Goal: Information Seeking & Learning: Understand process/instructions

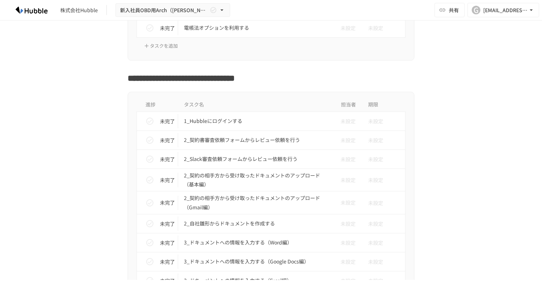
scroll to position [1133, 0]
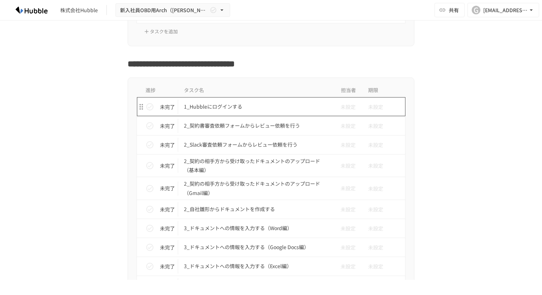
click at [222, 107] on p "1_Hubbleにログインする" at bounding box center [256, 106] width 144 height 9
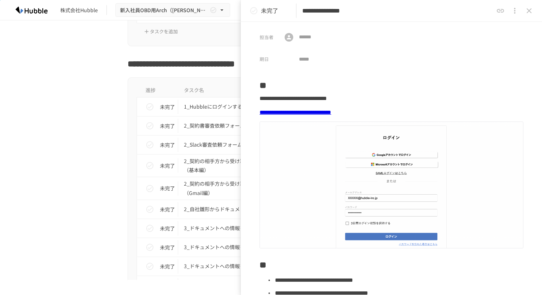
scroll to position [151, 0]
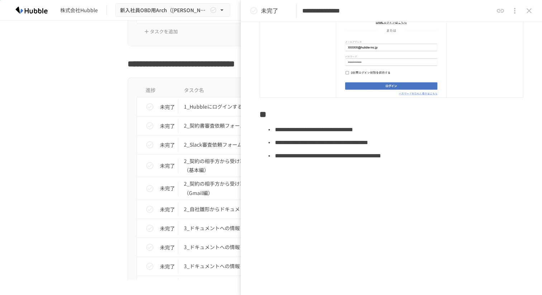
click at [254, 13] on icon "status" at bounding box center [254, 10] width 9 height 9
click at [527, 12] on icon "close drawer" at bounding box center [529, 10] width 9 height 9
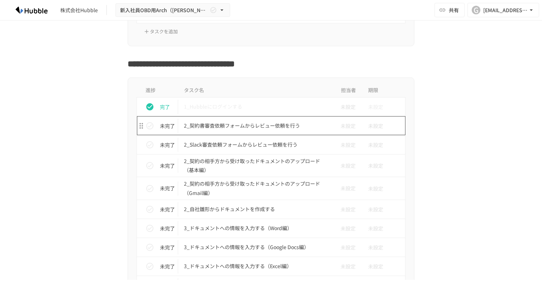
click at [246, 126] on p "2_契約書審査依頼フォームからレビュー依頼を行う" at bounding box center [256, 125] width 144 height 9
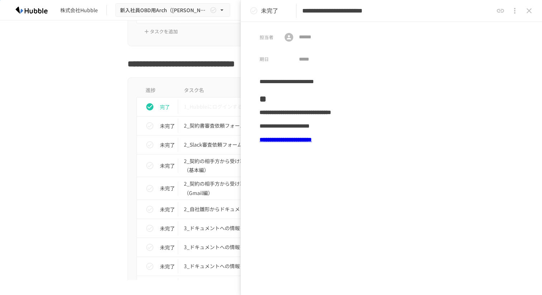
click at [298, 142] on b "**********" at bounding box center [286, 139] width 52 height 5
click at [299, 138] on b "**********" at bounding box center [286, 139] width 52 height 5
click at [307, 144] on div "**********" at bounding box center [392, 140] width 264 height 14
click at [312, 142] on b "**********" at bounding box center [286, 139] width 52 height 5
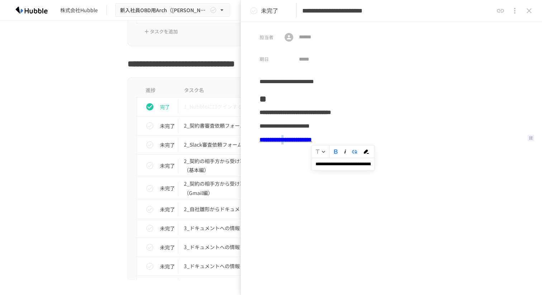
click at [303, 128] on div "**********" at bounding box center [392, 126] width 264 height 14
click at [261, 11] on p "未完了" at bounding box center [269, 10] width 17 height 9
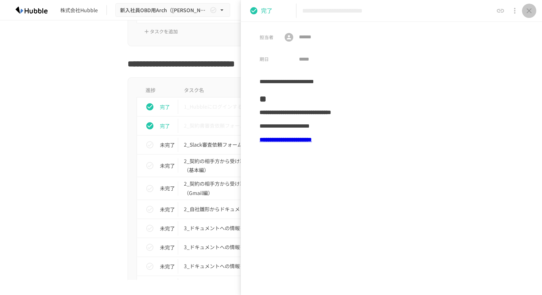
click at [528, 12] on icon "close drawer" at bounding box center [529, 10] width 9 height 9
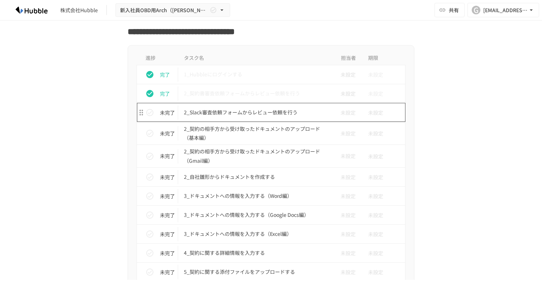
scroll to position [1166, 0]
click at [269, 118] on td "2_Slack審査依頼フォームからレビュー依頼を行う" at bounding box center [256, 112] width 156 height 19
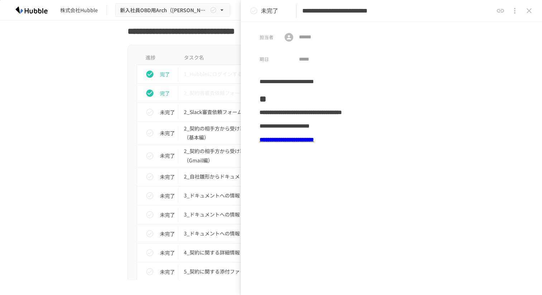
click at [304, 142] on b "**********" at bounding box center [287, 139] width 55 height 5
click at [310, 140] on b "**********" at bounding box center [287, 139] width 55 height 5
click at [339, 164] on input "**********" at bounding box center [348, 164] width 62 height 13
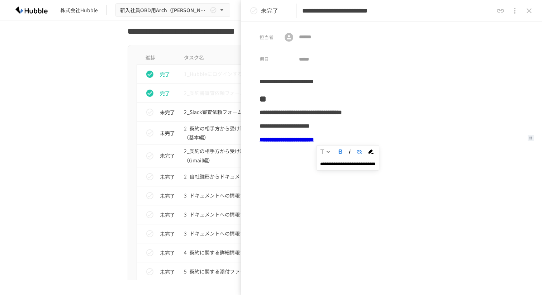
click at [339, 164] on input "**********" at bounding box center [348, 164] width 62 height 13
click at [305, 102] on h2 "**" at bounding box center [392, 97] width 264 height 17
click at [524, 9] on button "close drawer" at bounding box center [529, 11] width 14 height 14
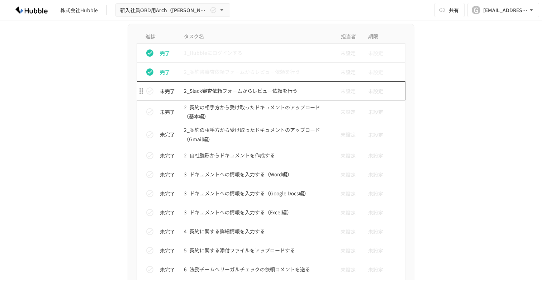
scroll to position [1189, 0]
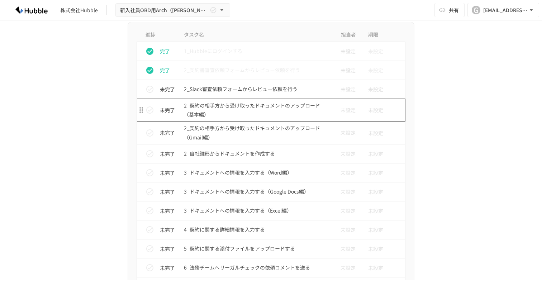
click at [257, 112] on p "2_契約の相手方から受け取ったドキュメントのアップロード（基本編）" at bounding box center [256, 110] width 144 height 18
click at [255, 106] on p "2_契約の相手方から受け取ったドキュメントのアップロード（基本編）" at bounding box center [256, 110] width 144 height 18
click at [216, 107] on p "2_契約の相手方から受け取ったドキュメントのアップロード（基本編）" at bounding box center [256, 110] width 144 height 18
click at [211, 116] on p "2_契約の相手方から受け取ったドキュメントのアップロード（基本編）" at bounding box center [256, 110] width 144 height 18
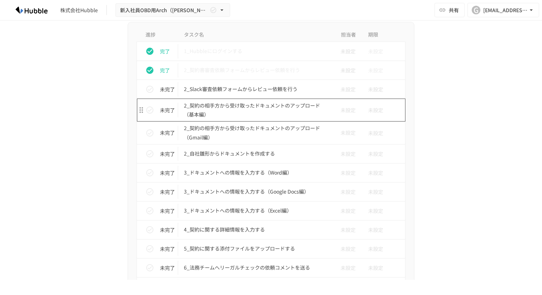
click at [211, 116] on p "2_契約の相手方から受け取ったドキュメントのアップロード（基本編）" at bounding box center [256, 110] width 144 height 18
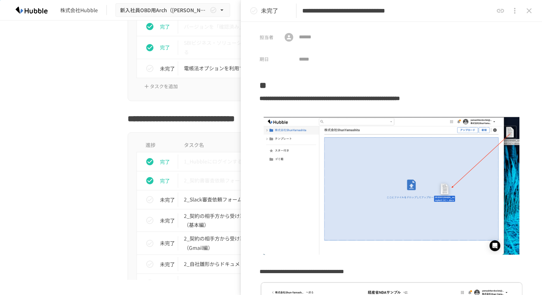
click at [263, 14] on p "未完了" at bounding box center [269, 10] width 17 height 9
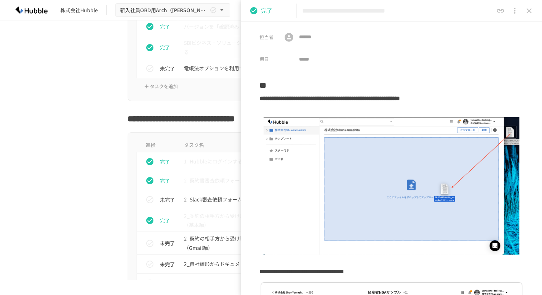
click at [529, 9] on icon "close drawer" at bounding box center [529, 10] width 9 height 9
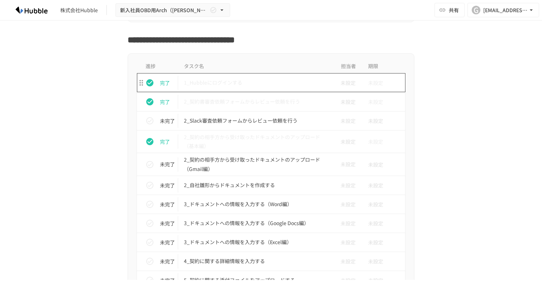
scroll to position [1162, 0]
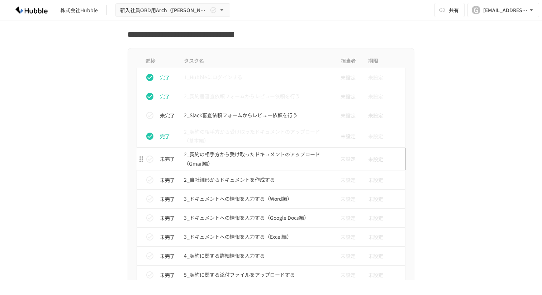
click at [241, 155] on p "2_契約の相手方から受け取ったドキュメントのアップロード（Gmail編）" at bounding box center [256, 159] width 144 height 18
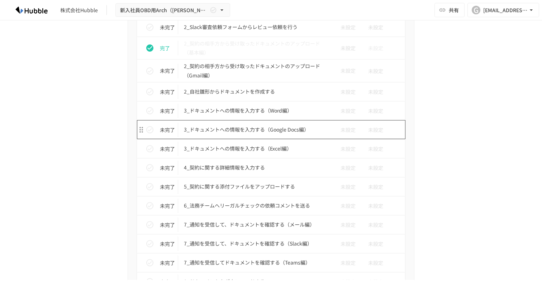
scroll to position [1246, 0]
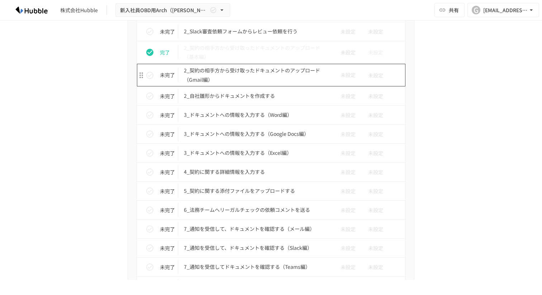
click at [266, 66] on p "2_契約の相手方から受け取ったドキュメントのアップロード（Gmail編）" at bounding box center [256, 75] width 144 height 18
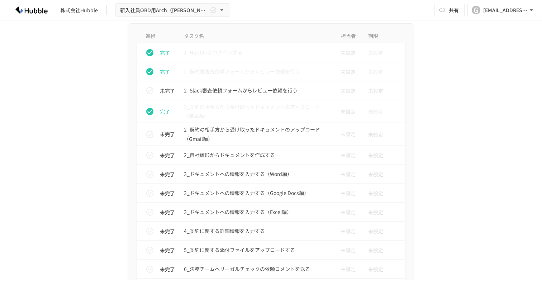
scroll to position [1198, 0]
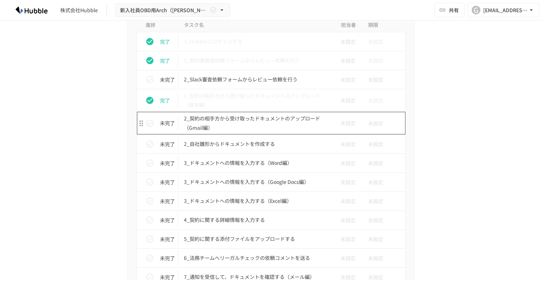
click at [243, 129] on p "2_契約の相手方から受け取ったドキュメントのアップロード（Gmail編）" at bounding box center [256, 123] width 144 height 18
click at [208, 116] on p "2_契約の相手方から受け取ったドキュメントのアップロード（Gmail編）" at bounding box center [256, 123] width 144 height 18
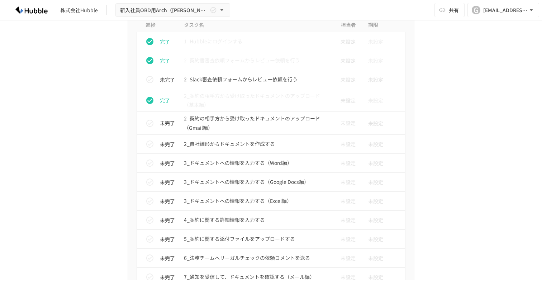
click at [450, 101] on div "進捗 タスク名 担当者 期限 完了 1_Hubbleにログインする 未設定 未設定 完了 2_契約書審査依頼フォームからレビュー依頼を行う 未設定 未設定 未…" at bounding box center [271, 275] width 438 height 526
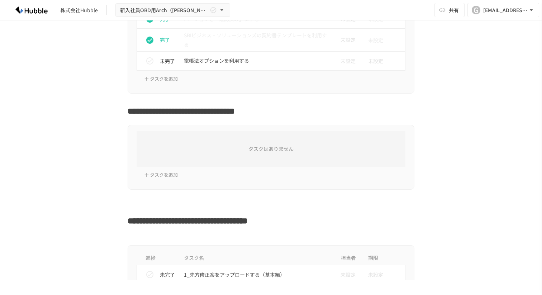
scroll to position [1163, 0]
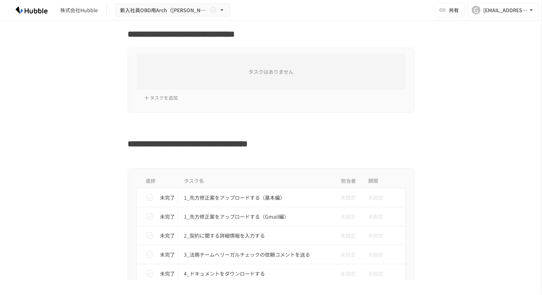
click at [62, 88] on div "タスクはありません タスクを追加" at bounding box center [271, 80] width 438 height 65
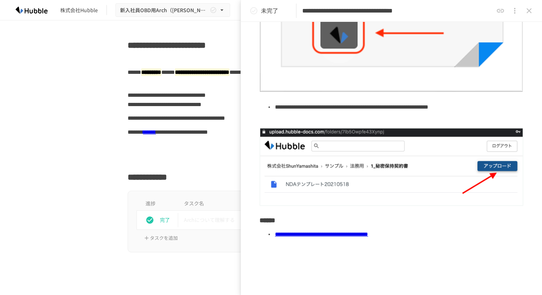
scroll to position [242, 0]
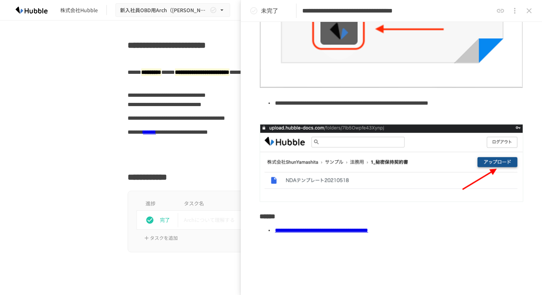
click at [330, 230] on link "**********" at bounding box center [321, 230] width 93 height 5
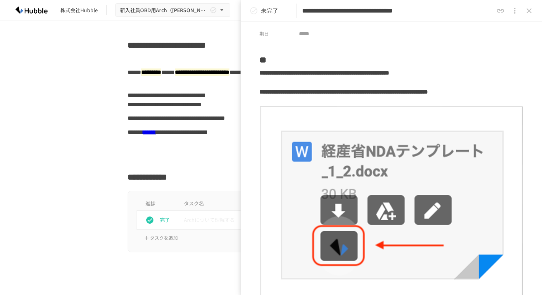
scroll to position [0, 0]
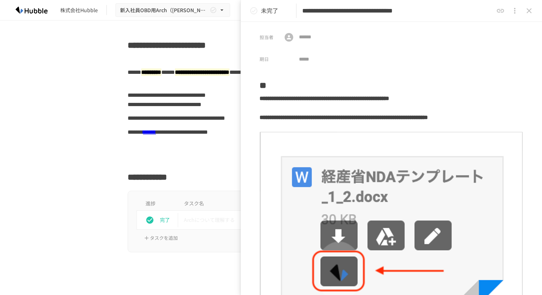
click at [528, 17] on button "close drawer" at bounding box center [529, 11] width 14 height 14
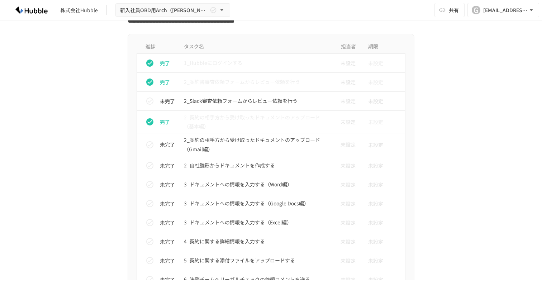
scroll to position [1180, 0]
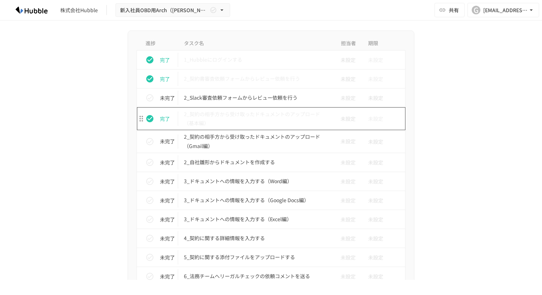
click at [275, 119] on p "2_契約の相手方から受け取ったドキュメントのアップロード（基本編）" at bounding box center [256, 119] width 144 height 18
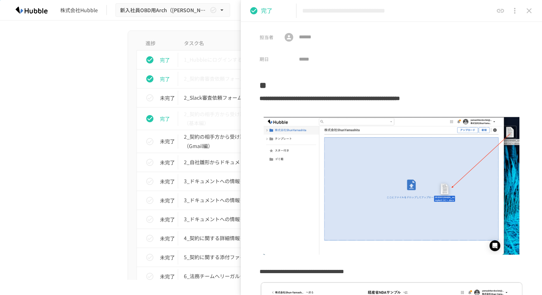
click at [530, 11] on icon "close drawer" at bounding box center [529, 10] width 5 height 5
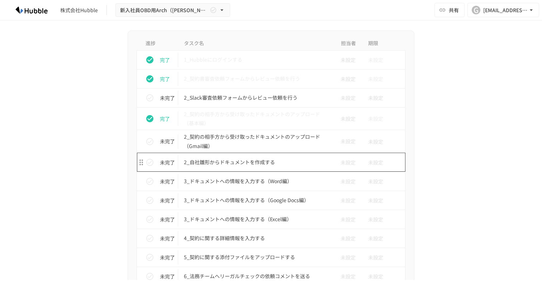
scroll to position [1196, 0]
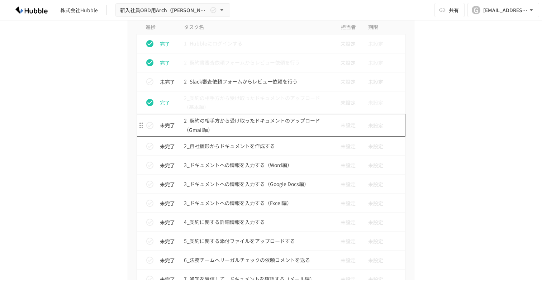
click at [279, 130] on p "2_契約の相手方から受け取ったドキュメントのアップロード（Gmail編）" at bounding box center [256, 125] width 144 height 18
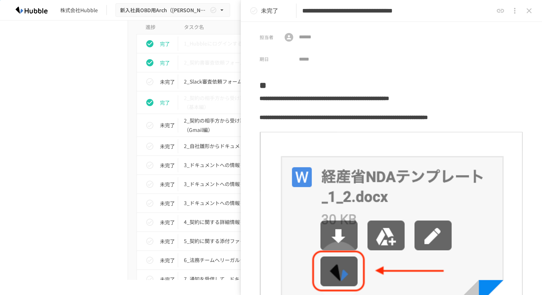
click at [527, 8] on icon "close drawer" at bounding box center [529, 10] width 9 height 9
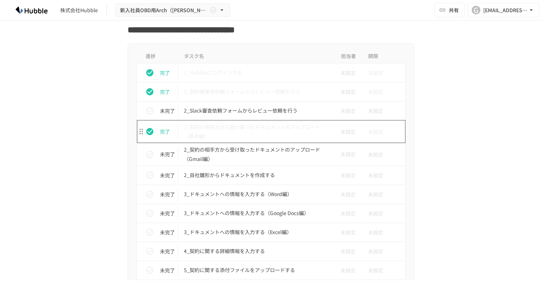
scroll to position [1276, 0]
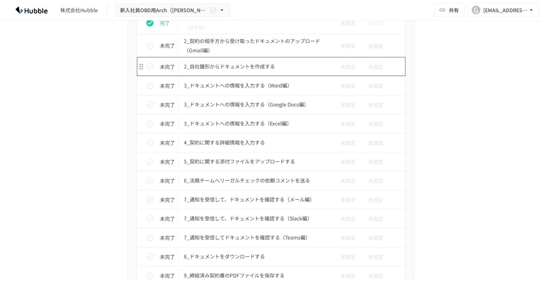
click at [245, 66] on p "2_自社雛形からドキュメントを作成する" at bounding box center [256, 66] width 144 height 9
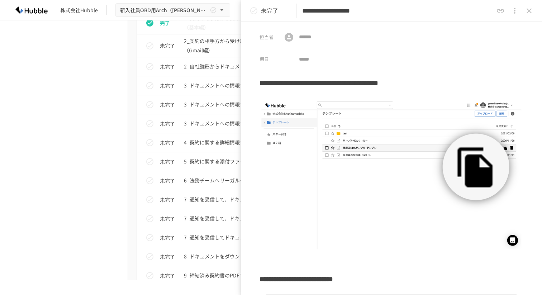
click at [252, 10] on icon "status" at bounding box center [254, 10] width 9 height 9
click at [259, 11] on button "status" at bounding box center [254, 11] width 14 height 14
click at [266, 14] on p "未完了" at bounding box center [269, 10] width 17 height 9
click at [530, 11] on icon "close drawer" at bounding box center [529, 10] width 5 height 5
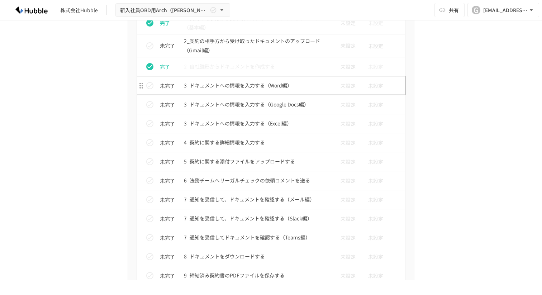
click at [261, 88] on p "3_ドキュメントへの情報を入力する（Word編）" at bounding box center [256, 85] width 144 height 9
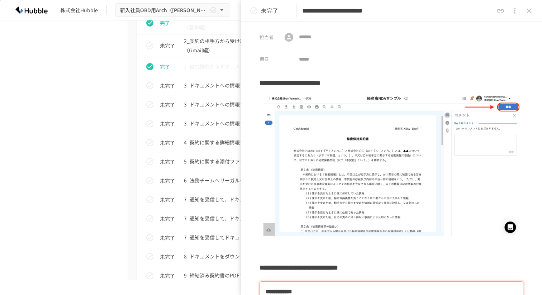
click at [256, 13] on icon "status" at bounding box center [254, 10] width 9 height 9
click at [530, 17] on button "close drawer" at bounding box center [529, 11] width 14 height 14
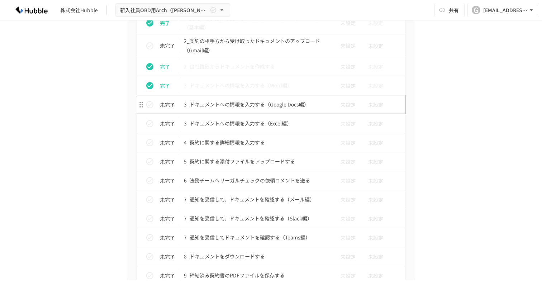
click at [255, 103] on p "3_ドキュメントへの情報を入力する（Google Docs編）" at bounding box center [256, 104] width 144 height 9
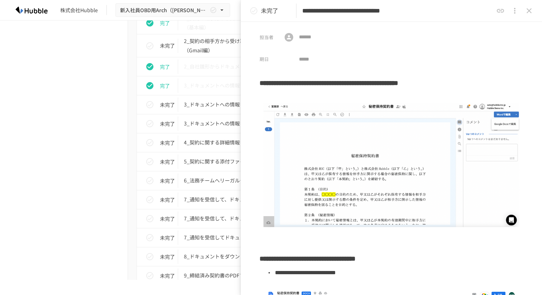
click at [530, 11] on icon "close drawer" at bounding box center [529, 10] width 5 height 5
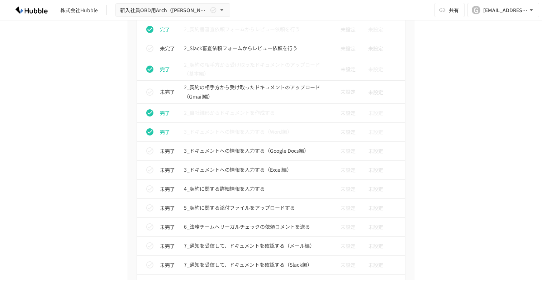
scroll to position [1247, 0]
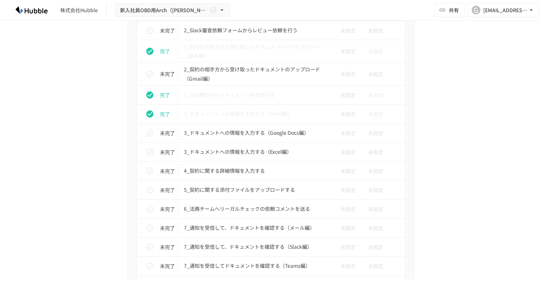
click at [128, 112] on div "進捗 タスク名 担当者 期限 完了 1_Hubbleにログインする 未設定 未設定 完了 2_契約書審査依頼フォームからレビュー依頼を行う 未設定 未設定 未…" at bounding box center [271, 226] width 287 height 526
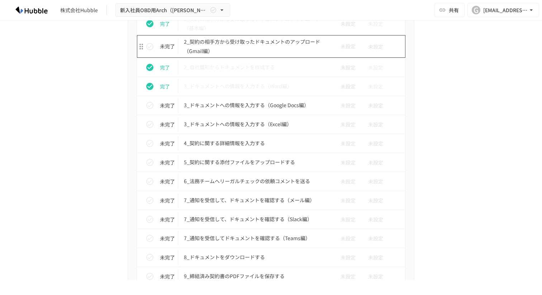
scroll to position [1275, 0]
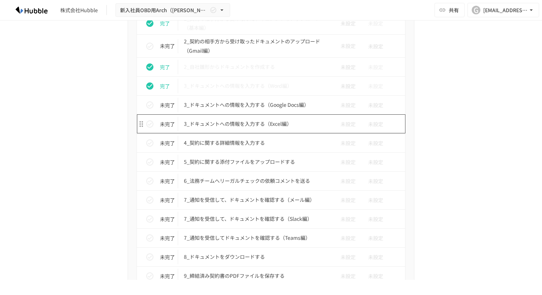
click at [248, 123] on p "3_ドキュメントへの情報を入力する（Excel編）" at bounding box center [256, 123] width 144 height 9
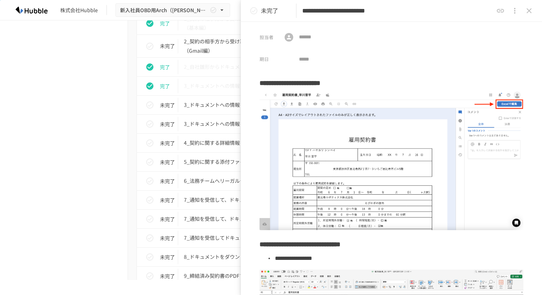
click at [529, 8] on icon "close drawer" at bounding box center [529, 10] width 9 height 9
